Goal: Task Accomplishment & Management: Use online tool/utility

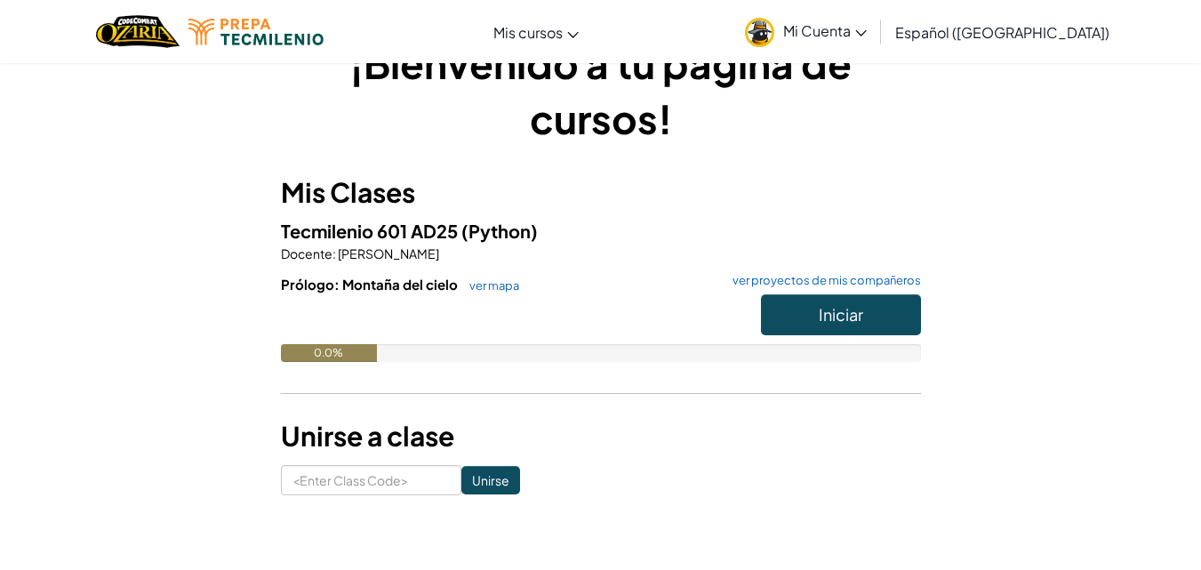
scroll to position [54, 0]
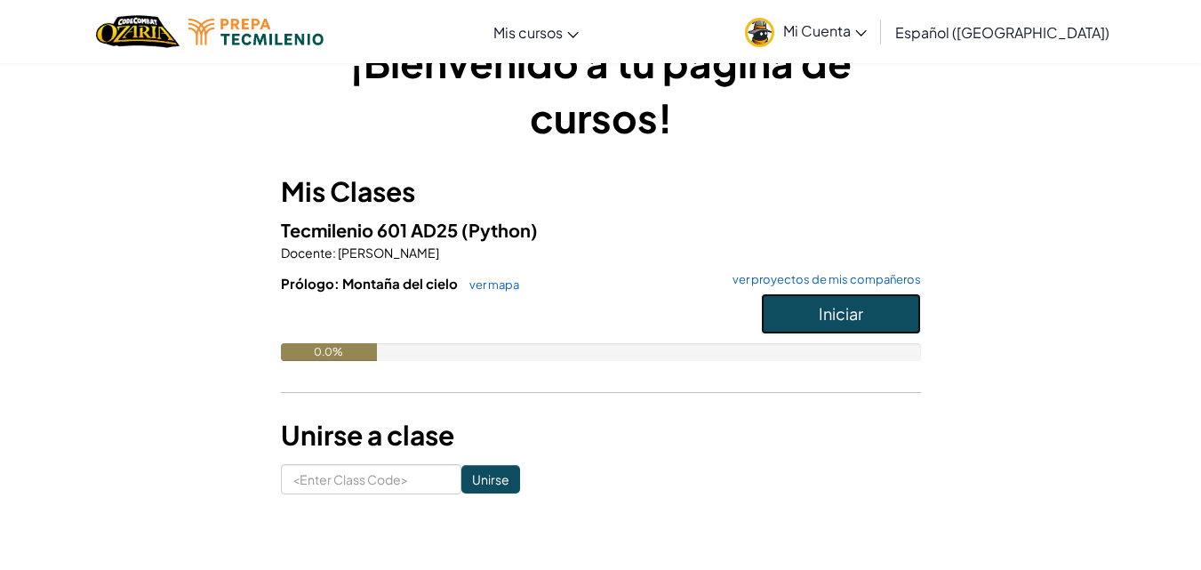
click at [826, 317] on span "Iniciar" at bounding box center [841, 313] width 44 height 20
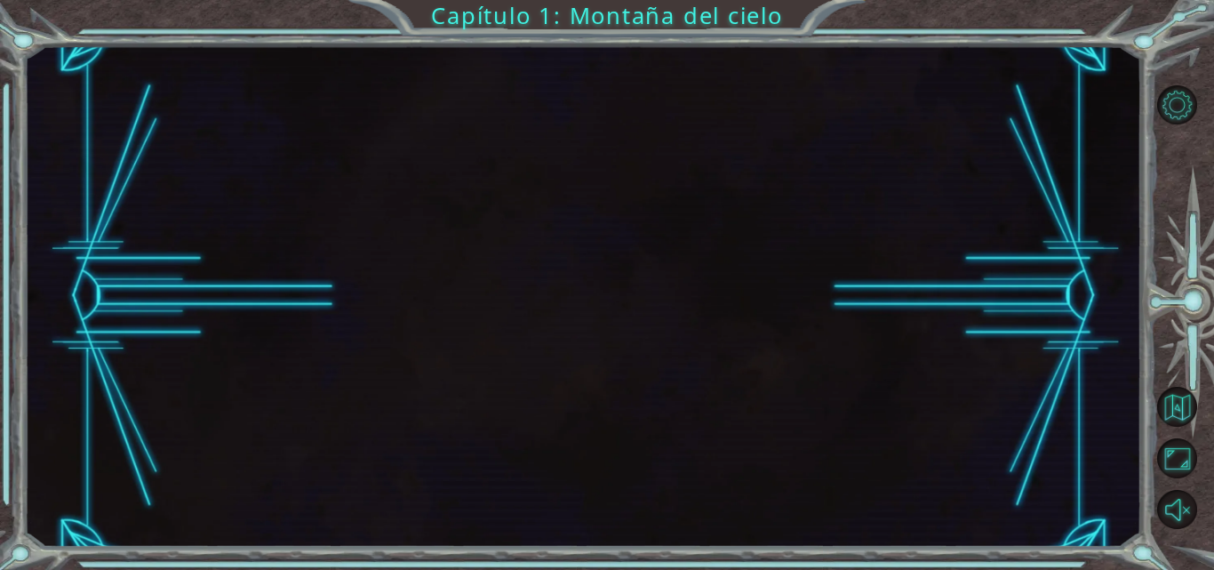
click at [825, 369] on div at bounding box center [582, 295] width 1117 height 501
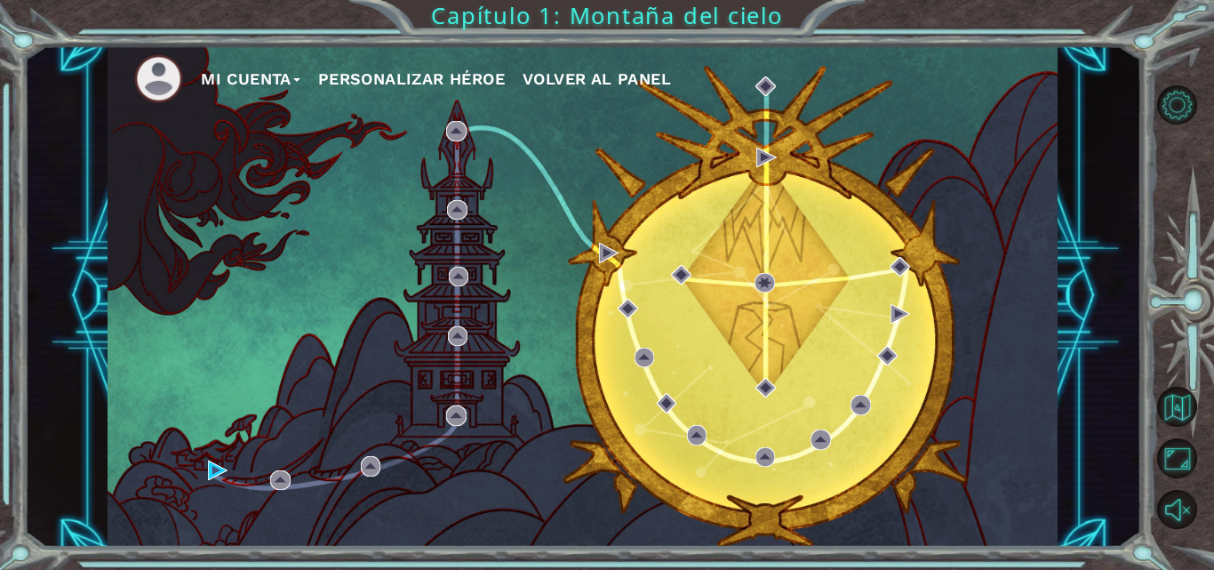
click at [351, 73] on button "Personalizar héroe" at bounding box center [411, 79] width 187 height 27
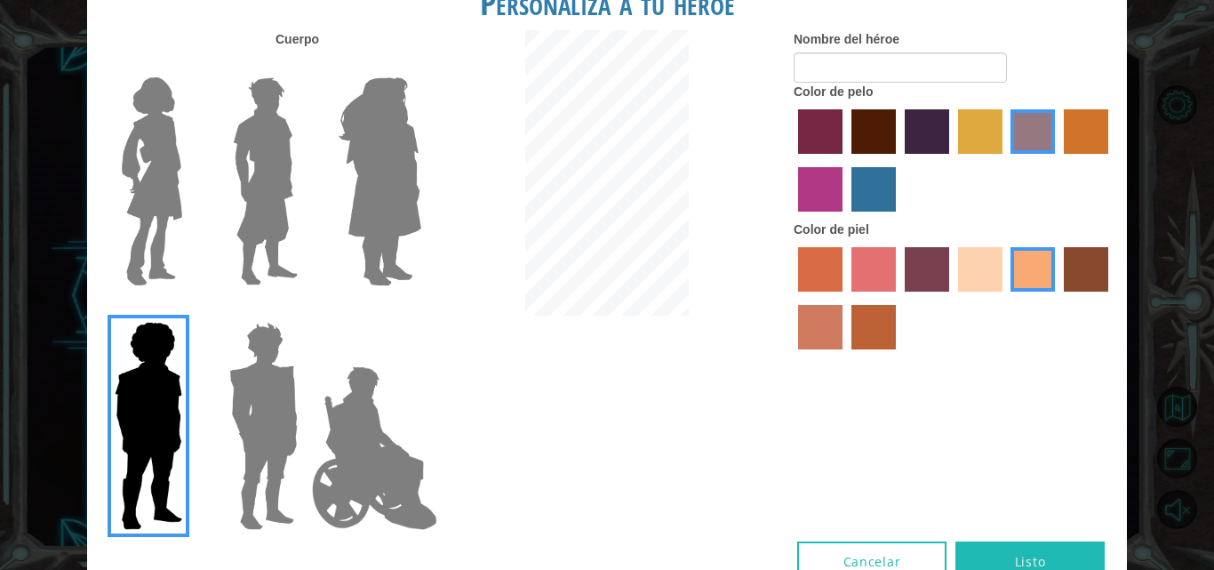
click at [365, 208] on img at bounding box center [380, 181] width 97 height 222
click at [420, 66] on input "Hero Amethyst" at bounding box center [420, 66] width 0 height 0
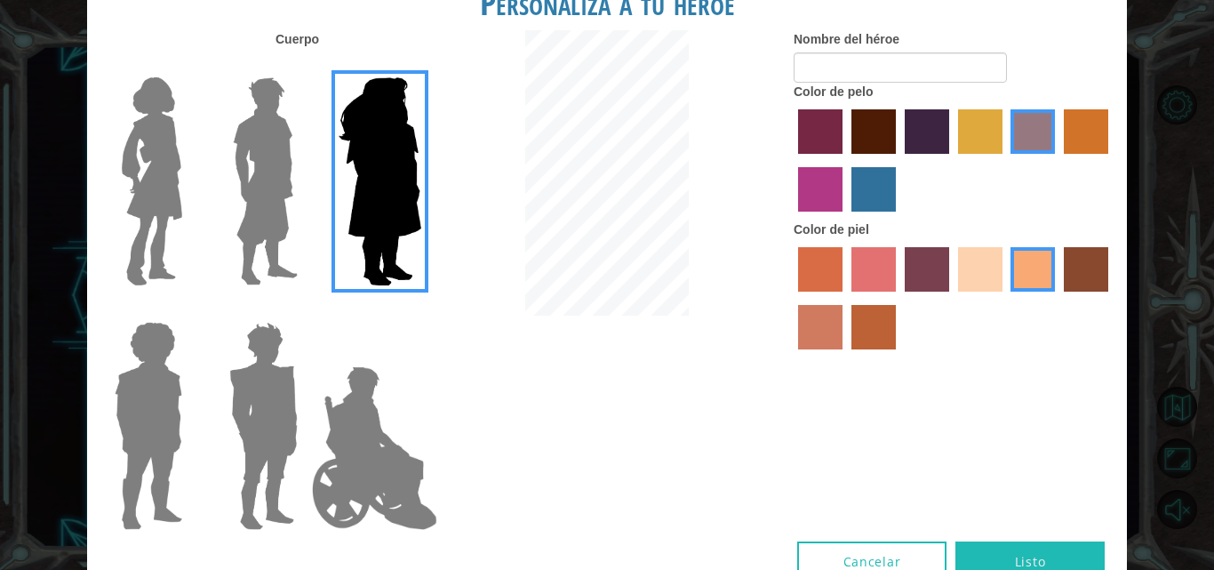
click at [279, 196] on img at bounding box center [265, 181] width 79 height 222
click at [305, 66] on input "Hero Lars" at bounding box center [305, 66] width 0 height 0
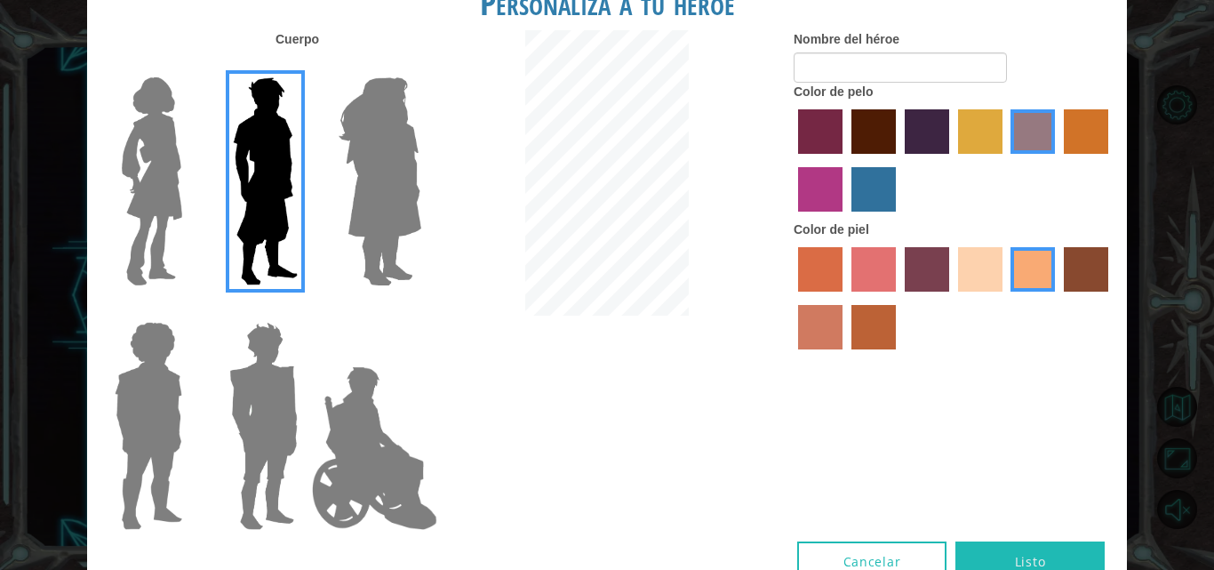
click at [160, 176] on img at bounding box center [152, 181] width 75 height 222
click at [189, 66] on input "Hero Connie" at bounding box center [189, 66] width 0 height 0
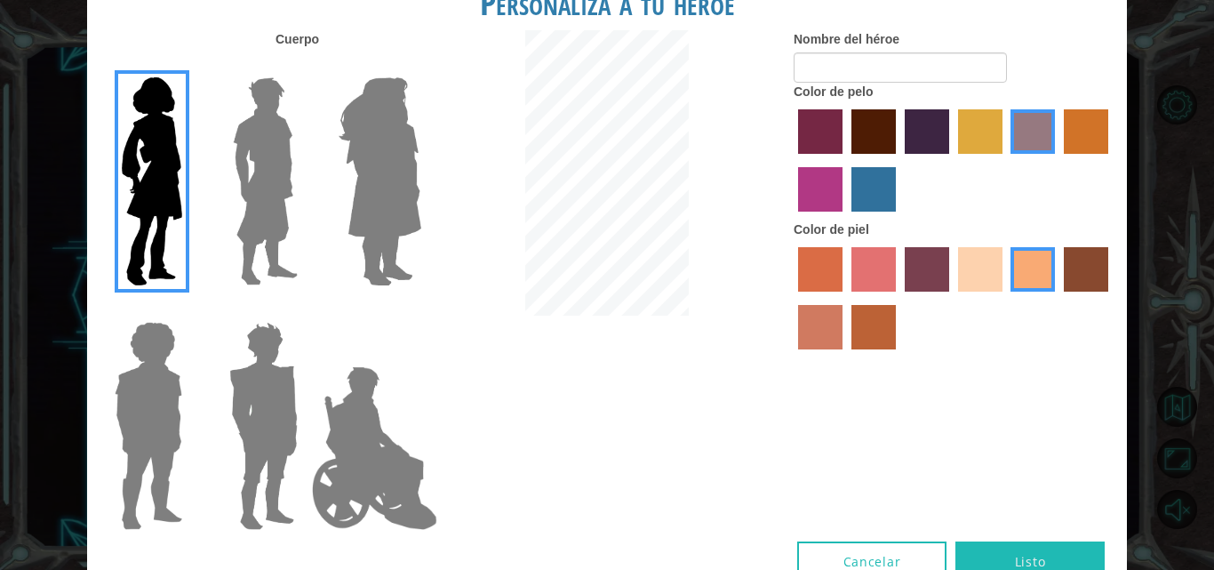
click at [922, 124] on label "hot purple hair color" at bounding box center [927, 131] width 44 height 44
click at [899, 160] on input "hot purple hair color" at bounding box center [899, 160] width 0 height 0
click at [989, 259] on label "sandy beach skin color" at bounding box center [980, 269] width 44 height 44
click at [952, 298] on input "sandy beach skin color" at bounding box center [952, 298] width 0 height 0
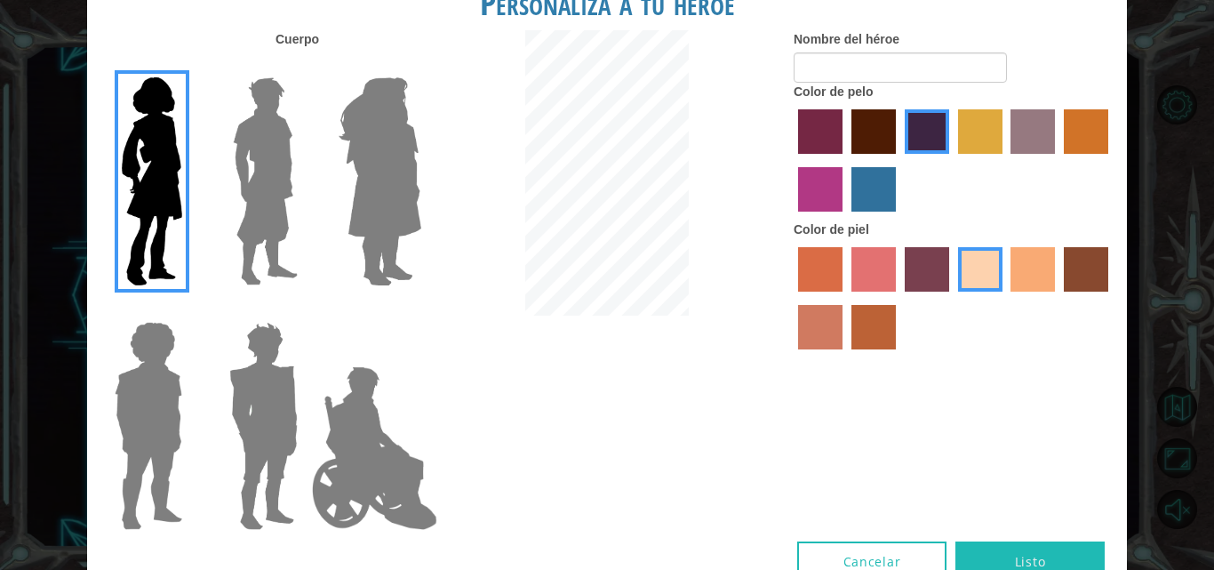
click at [889, 269] on label "froly skin color" at bounding box center [873, 269] width 44 height 44
click at [845, 298] on input "froly skin color" at bounding box center [845, 298] width 0 height 0
click at [998, 261] on label "sandy beach skin color" at bounding box center [980, 269] width 44 height 44
click at [952, 298] on input "sandy beach skin color" at bounding box center [952, 298] width 0 height 0
click at [836, 73] on input "Nombre del héroe" at bounding box center [900, 67] width 213 height 30
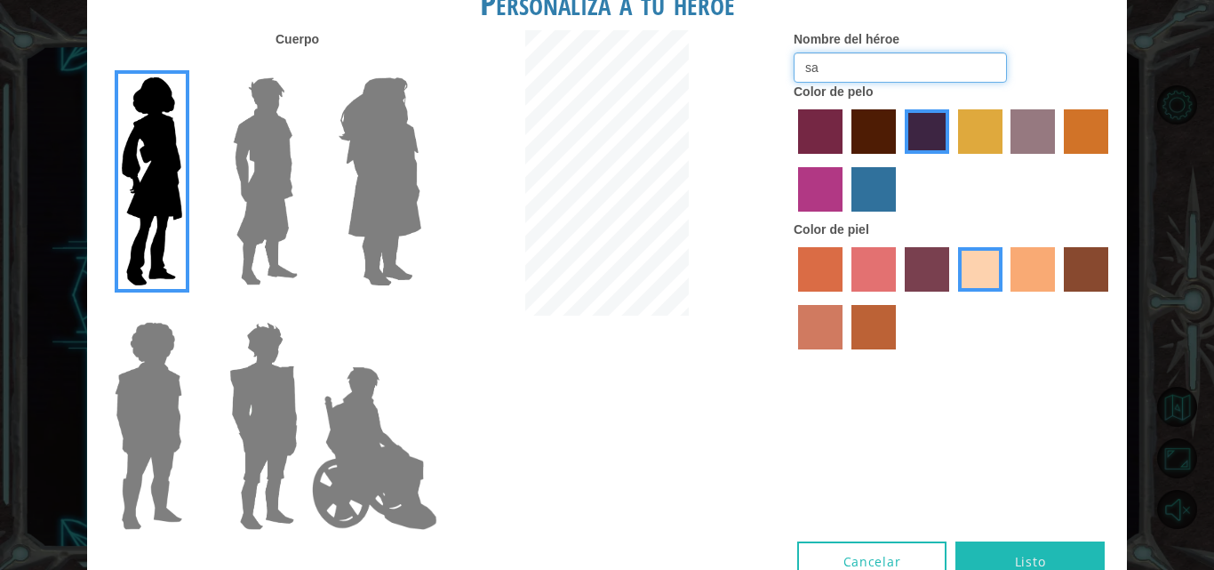
type input "s"
type input "Saraí"
click at [1005, 556] on button "Listo" at bounding box center [1029, 561] width 149 height 40
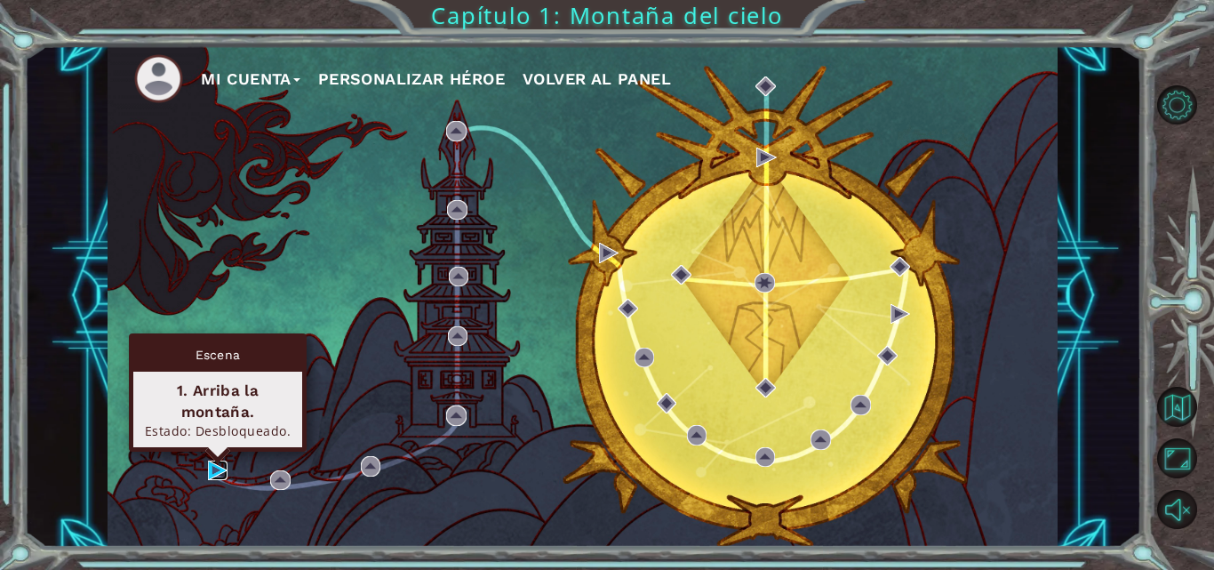
click at [213, 474] on img at bounding box center [218, 470] width 20 height 20
